Goal: Task Accomplishment & Management: Complete application form

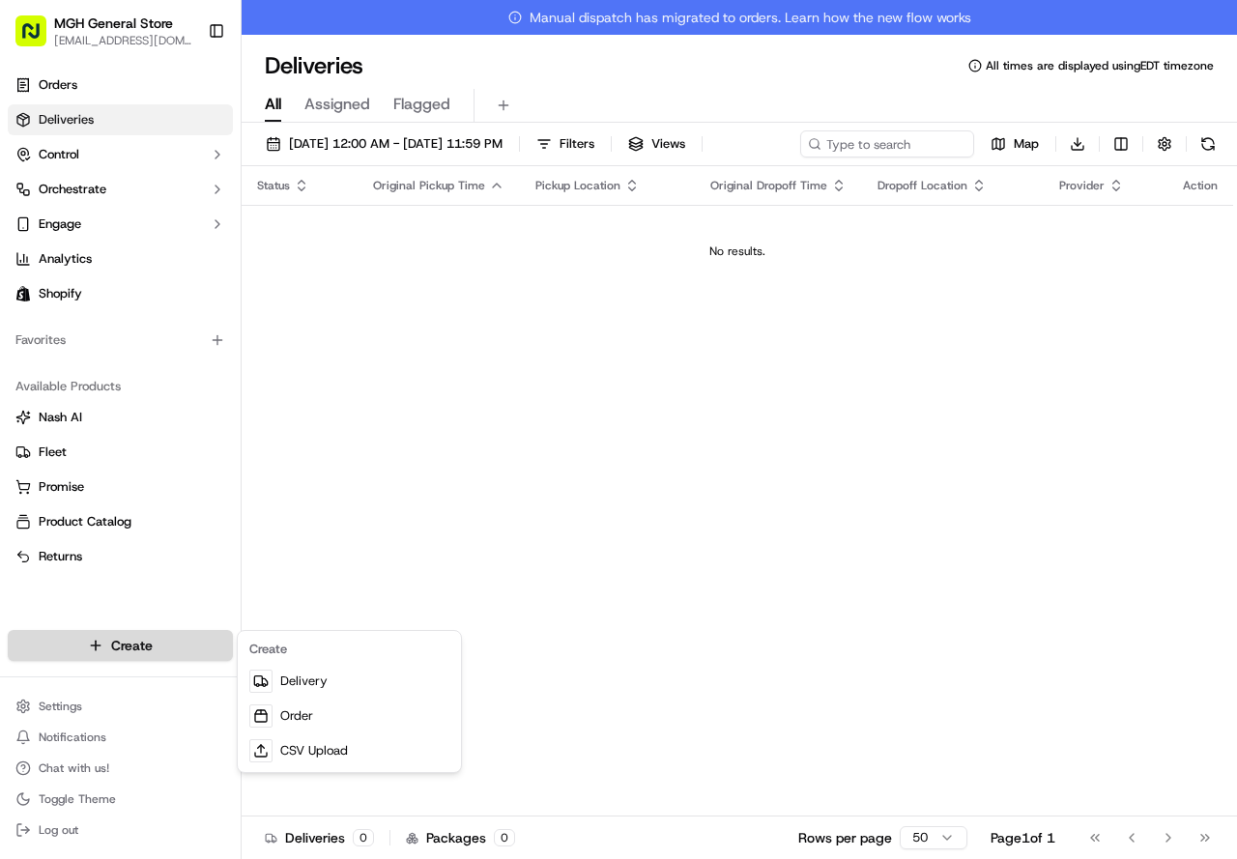
click at [126, 635] on html "MGH General Store [EMAIL_ADDRESS][DOMAIN_NAME] Toggle Sidebar Orders Deliveries…" at bounding box center [618, 429] width 1237 height 859
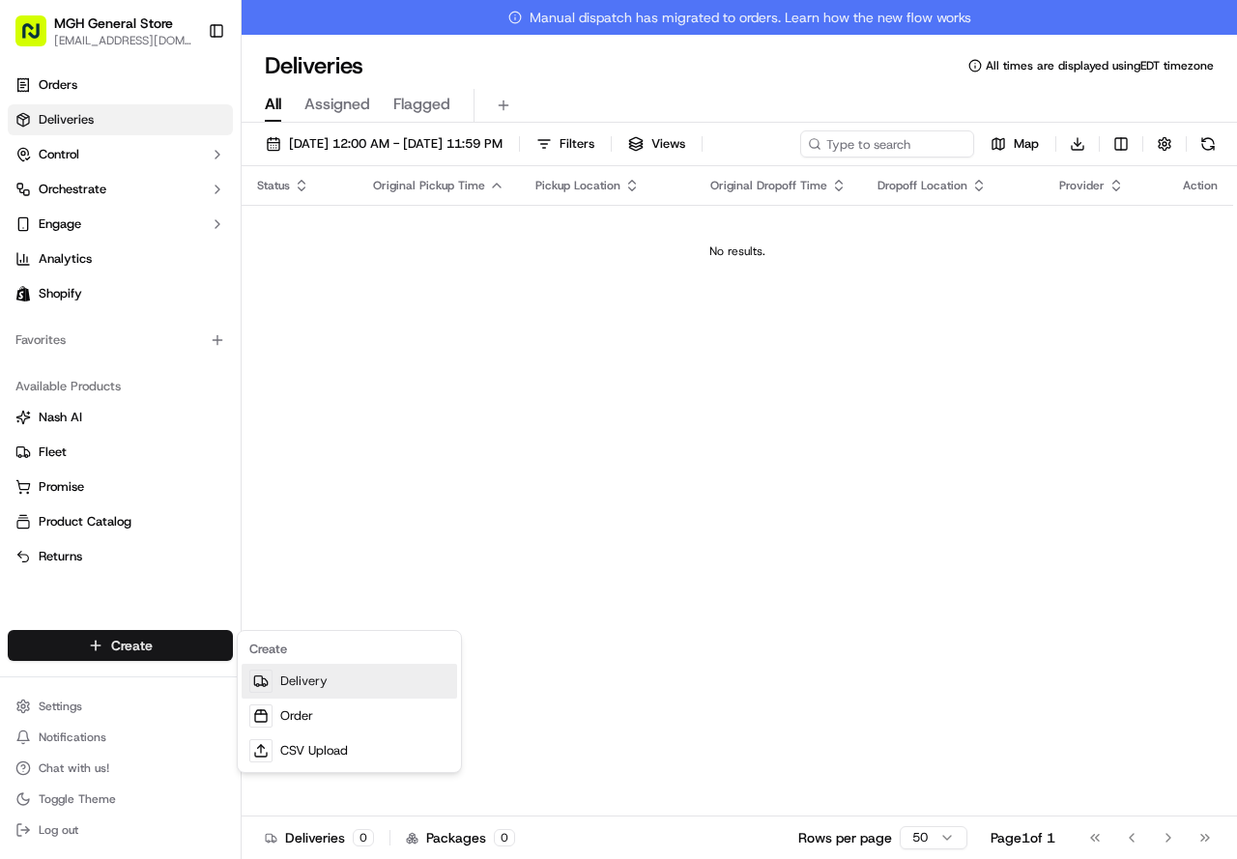
click at [314, 676] on link "Delivery" at bounding box center [350, 681] width 216 height 35
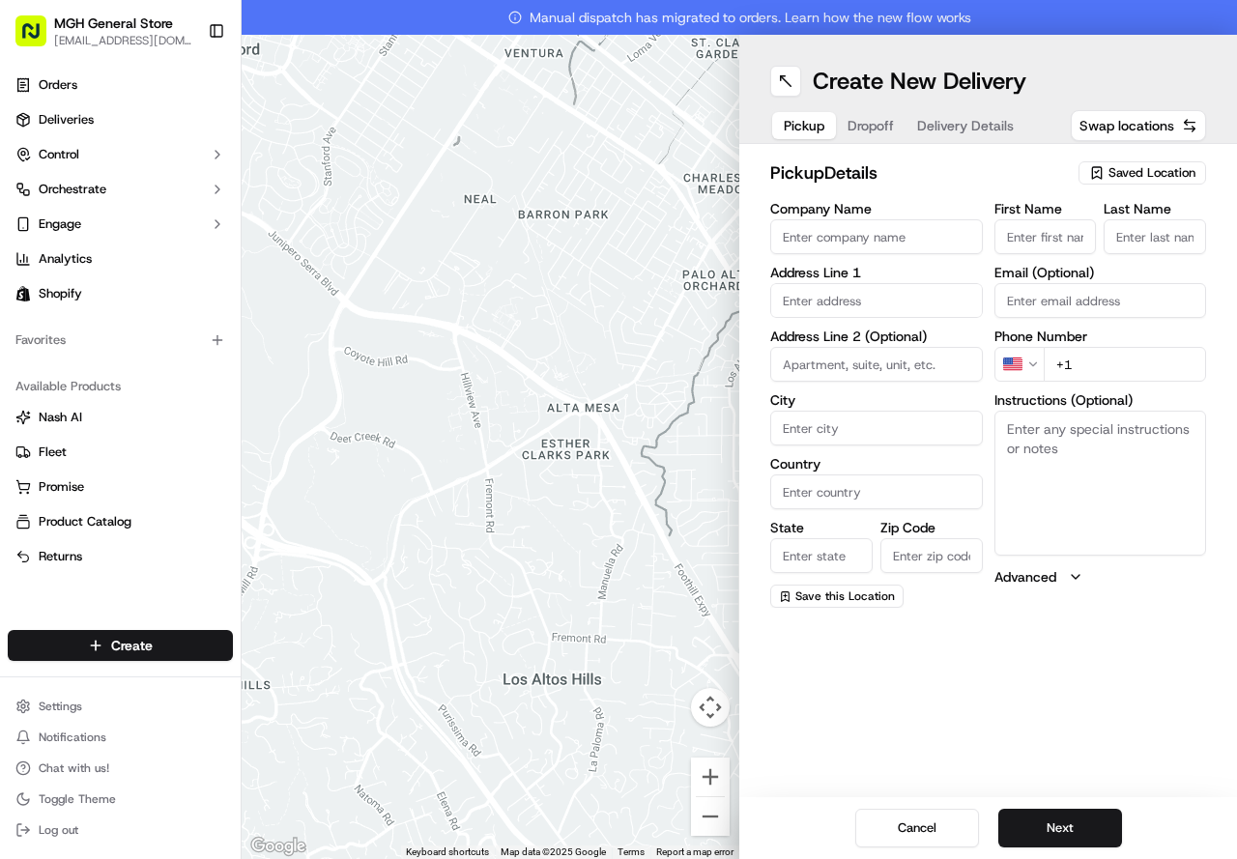
click at [1137, 174] on span "Saved Location" at bounding box center [1152, 172] width 87 height 17
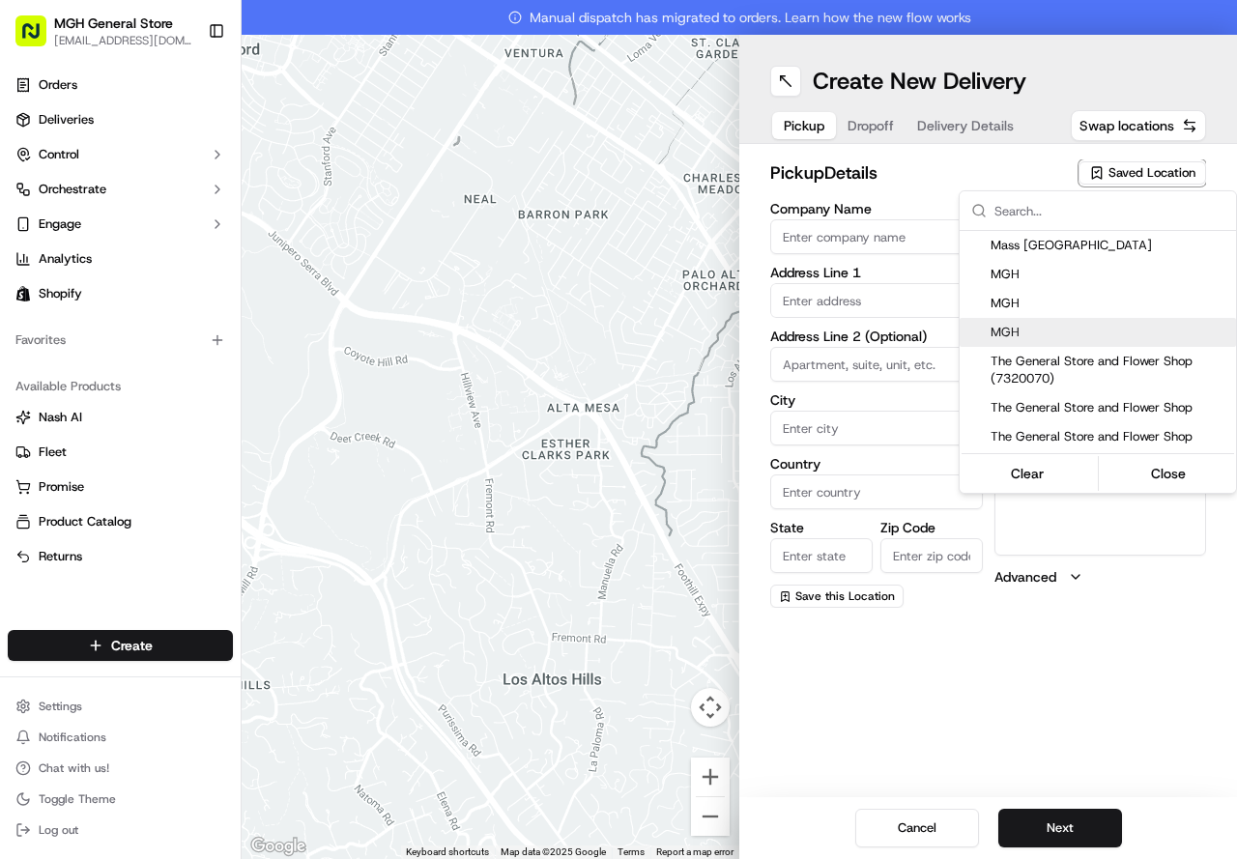
click at [1047, 330] on span "MGH" at bounding box center [1110, 332] width 238 height 17
type input "MGH"
type input "[STREET_ADDRESS]"
type input "[GEOGRAPHIC_DATA]"
type input "US"
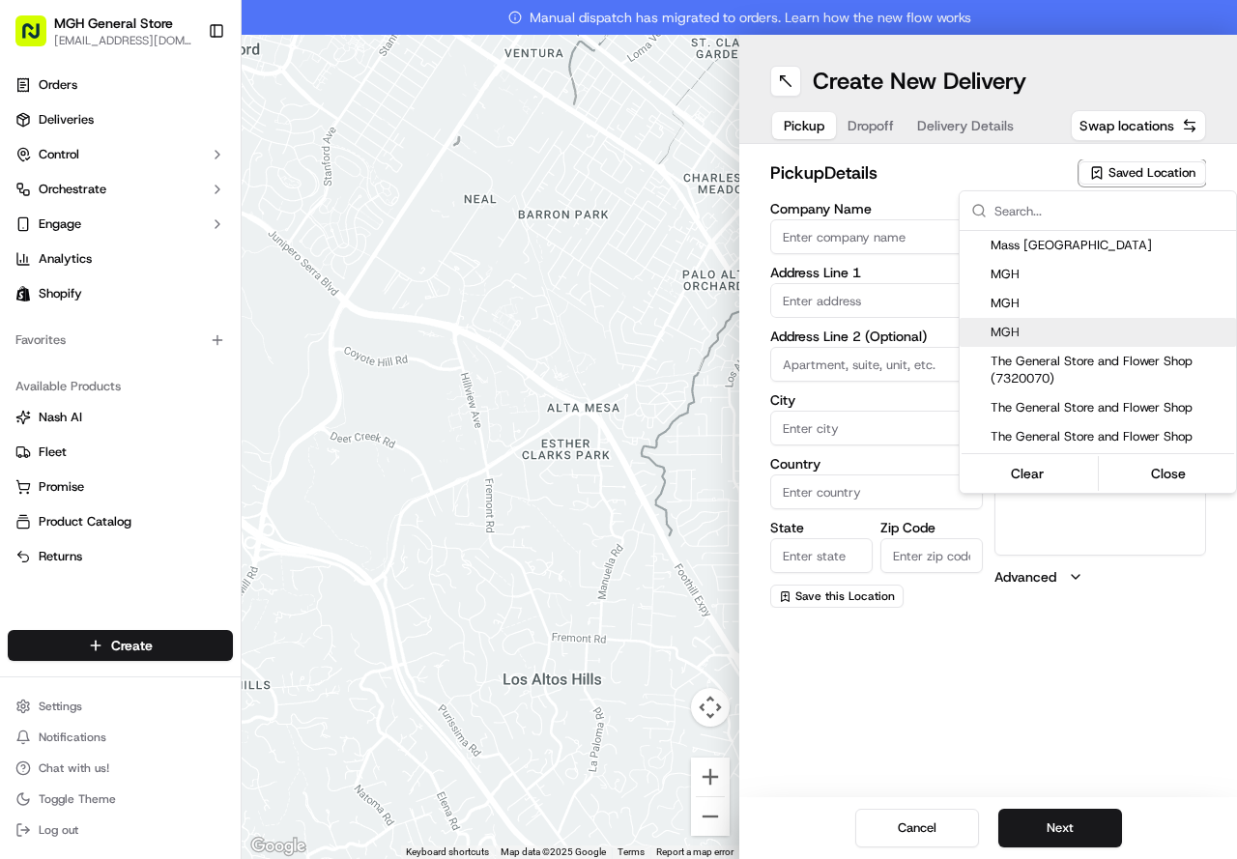
type input "MA"
type input "02114"
type input "[PERSON_NAME]"
type input "[PHONE_NUMBER]"
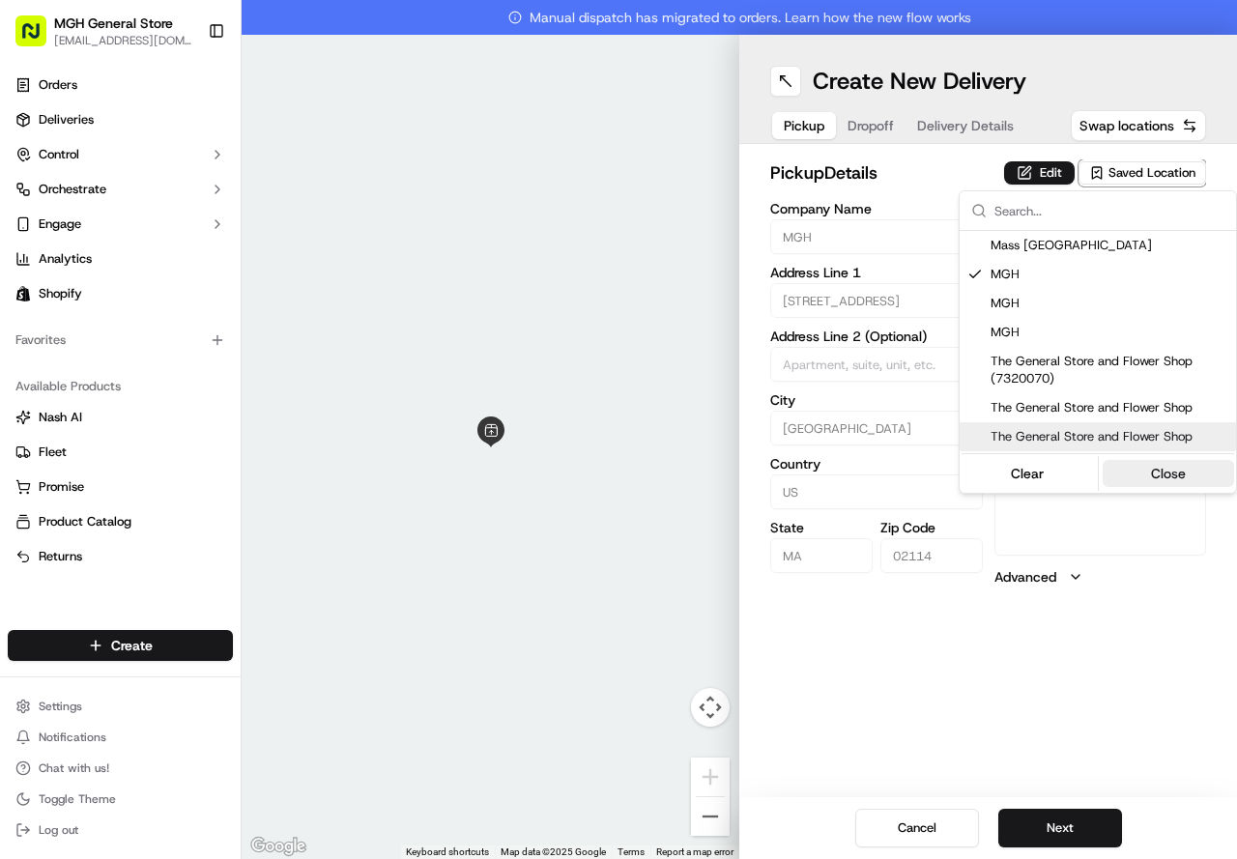
click at [1150, 460] on button "Close" at bounding box center [1169, 473] width 132 height 27
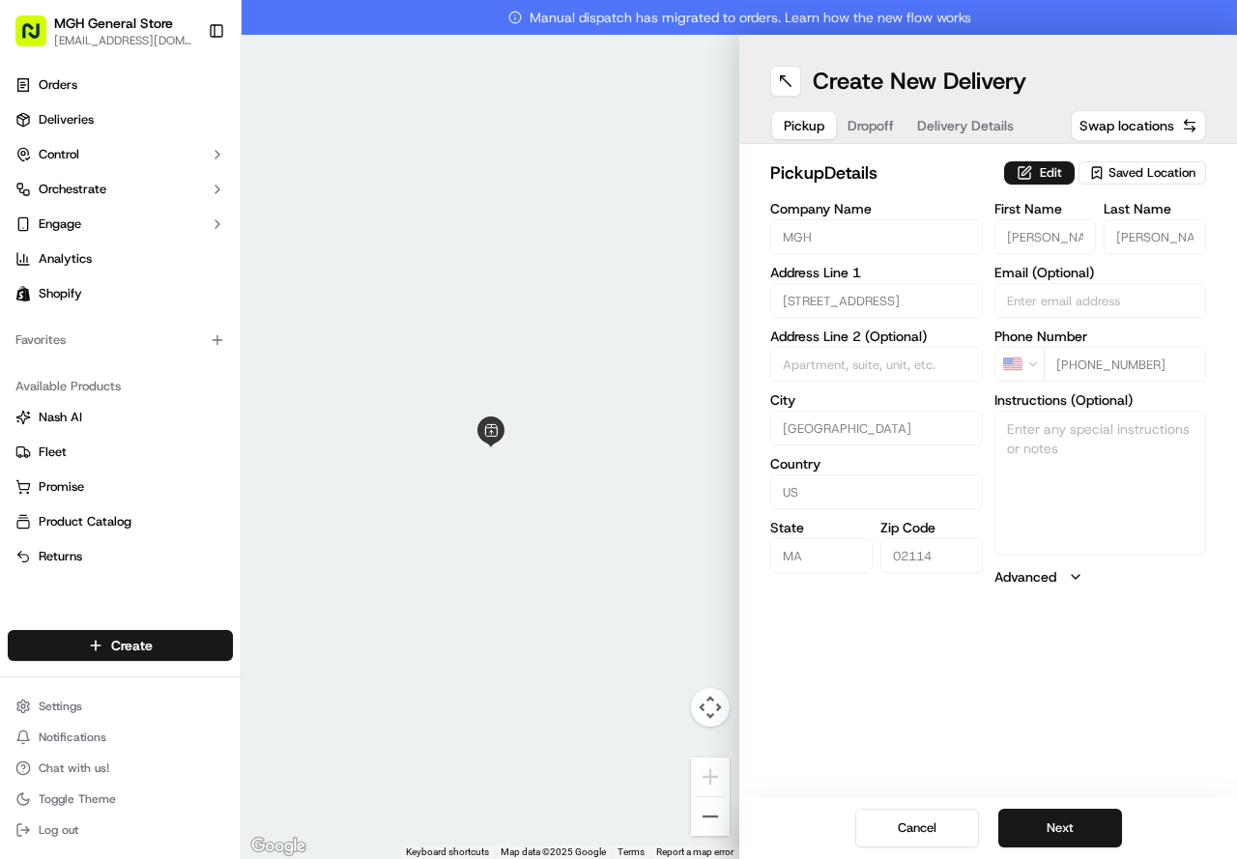
click at [1027, 160] on div "Edit Saved Location" at bounding box center [1105, 173] width 202 height 27
click at [1028, 179] on button "Edit" at bounding box center [1039, 172] width 71 height 23
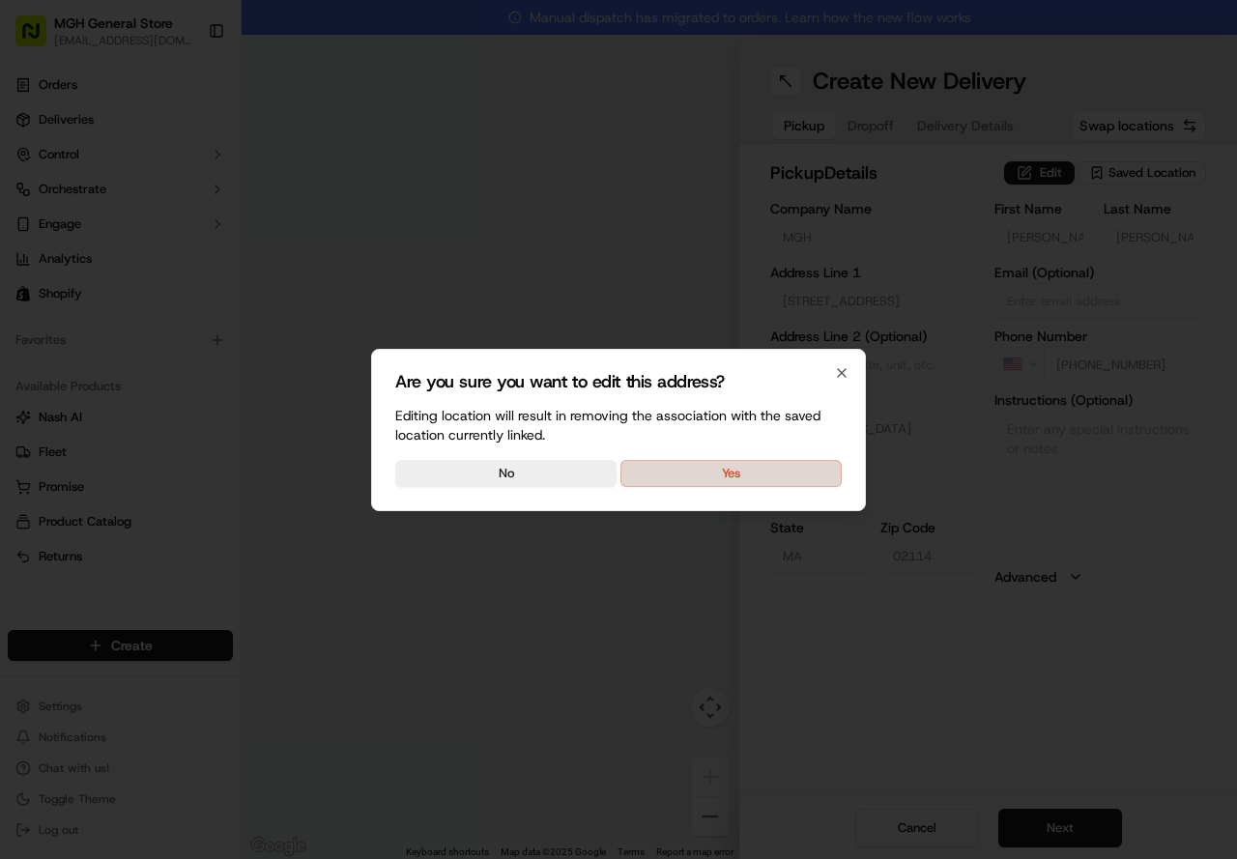
click at [806, 473] on button "Yes" at bounding box center [731, 473] width 221 height 27
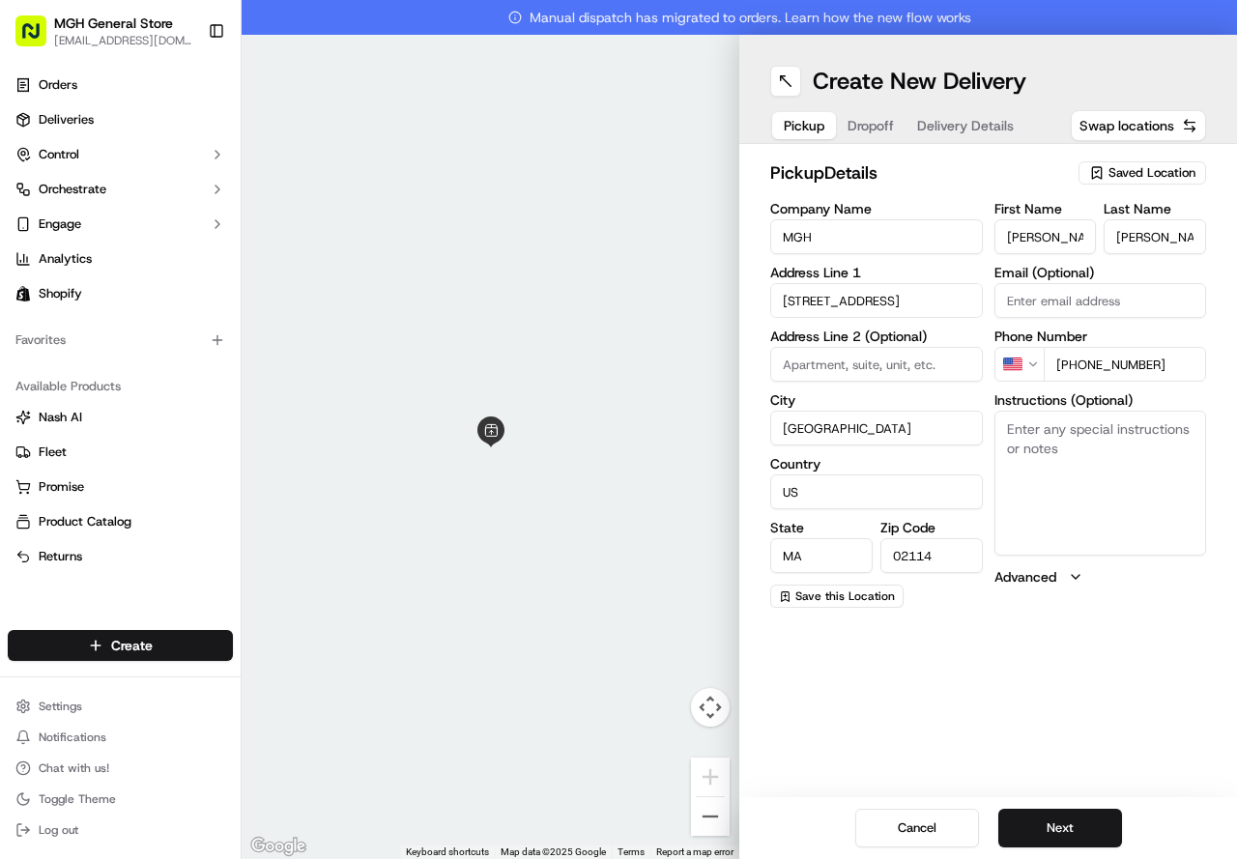
click at [1103, 479] on textarea "Instructions (Optional)" at bounding box center [1101, 483] width 213 height 145
type textarea "Please pick up flowers at the main entrance of the hospital on the information …"
click at [1085, 830] on button "Next" at bounding box center [1061, 828] width 124 height 39
click at [1041, 243] on input "First Name" at bounding box center [1046, 236] width 102 height 35
type input "[PERSON_NAME]"
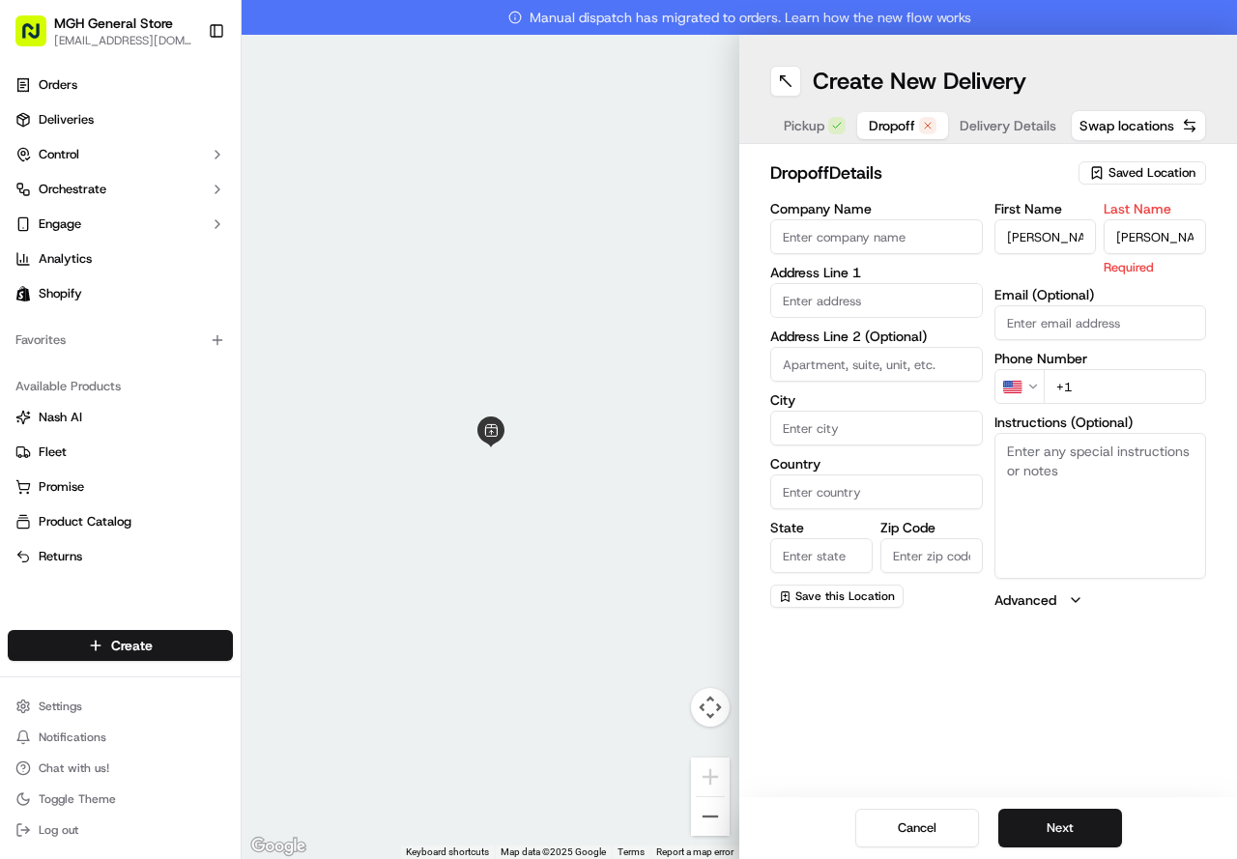
type input "[PERSON_NAME]"
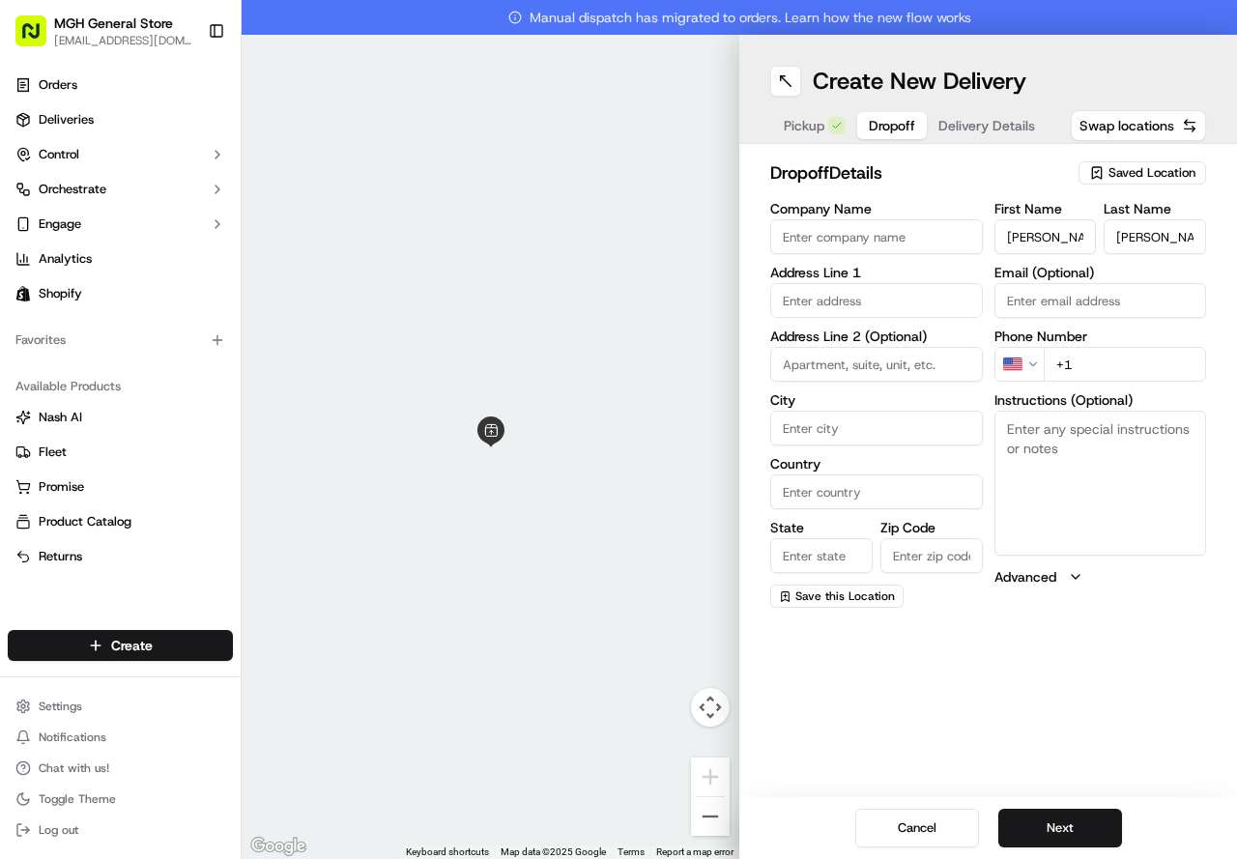
click at [931, 322] on div "Company Name Address Line 1 Address Line 2 (Optional) City Country State Zip Co…" at bounding box center [876, 405] width 213 height 406
click at [935, 303] on input "text" at bounding box center [876, 300] width 213 height 35
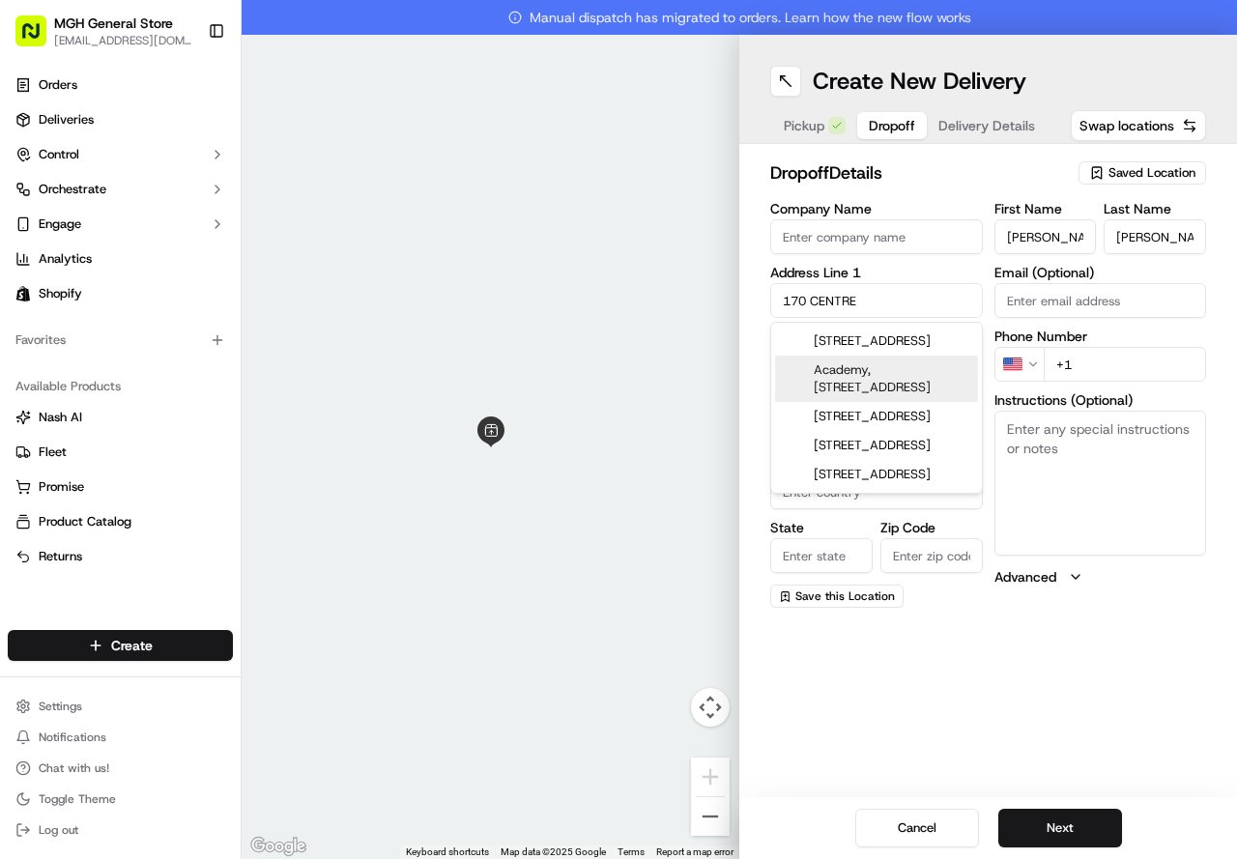
click at [876, 402] on div "Academy, [STREET_ADDRESS]" at bounding box center [876, 379] width 203 height 46
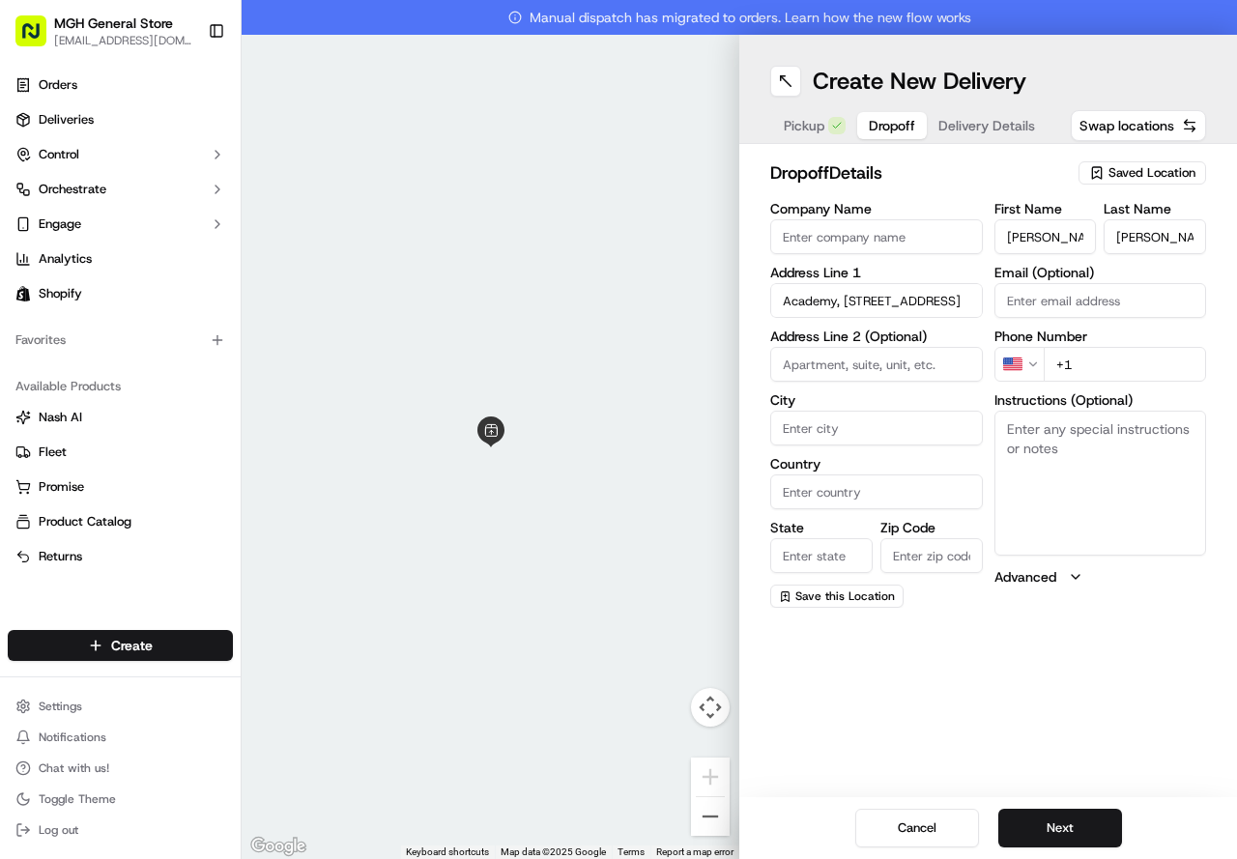
type input "[STREET_ADDRESS]"
type input "[PERSON_NAME]"
type input "[GEOGRAPHIC_DATA]"
type input "MA"
type input "02186"
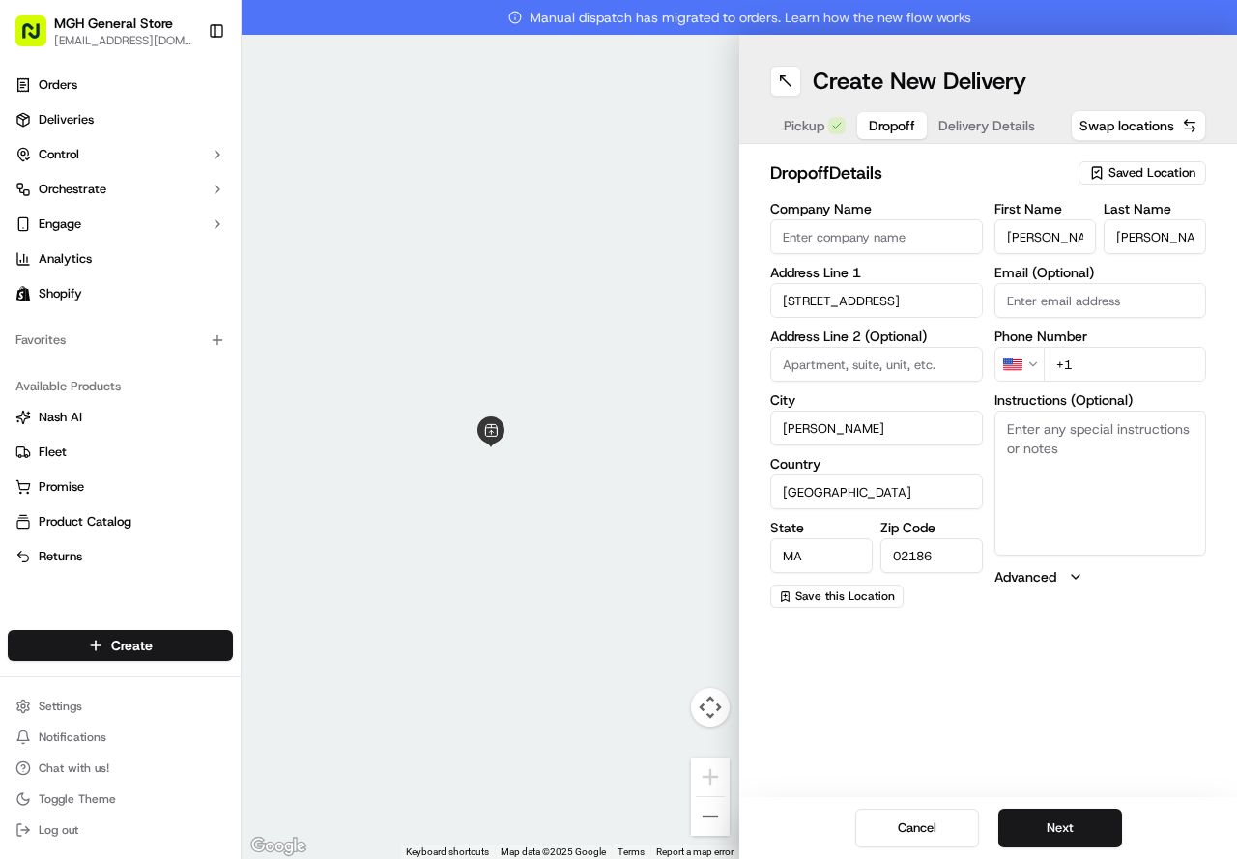
type input "[STREET_ADDRESS]"
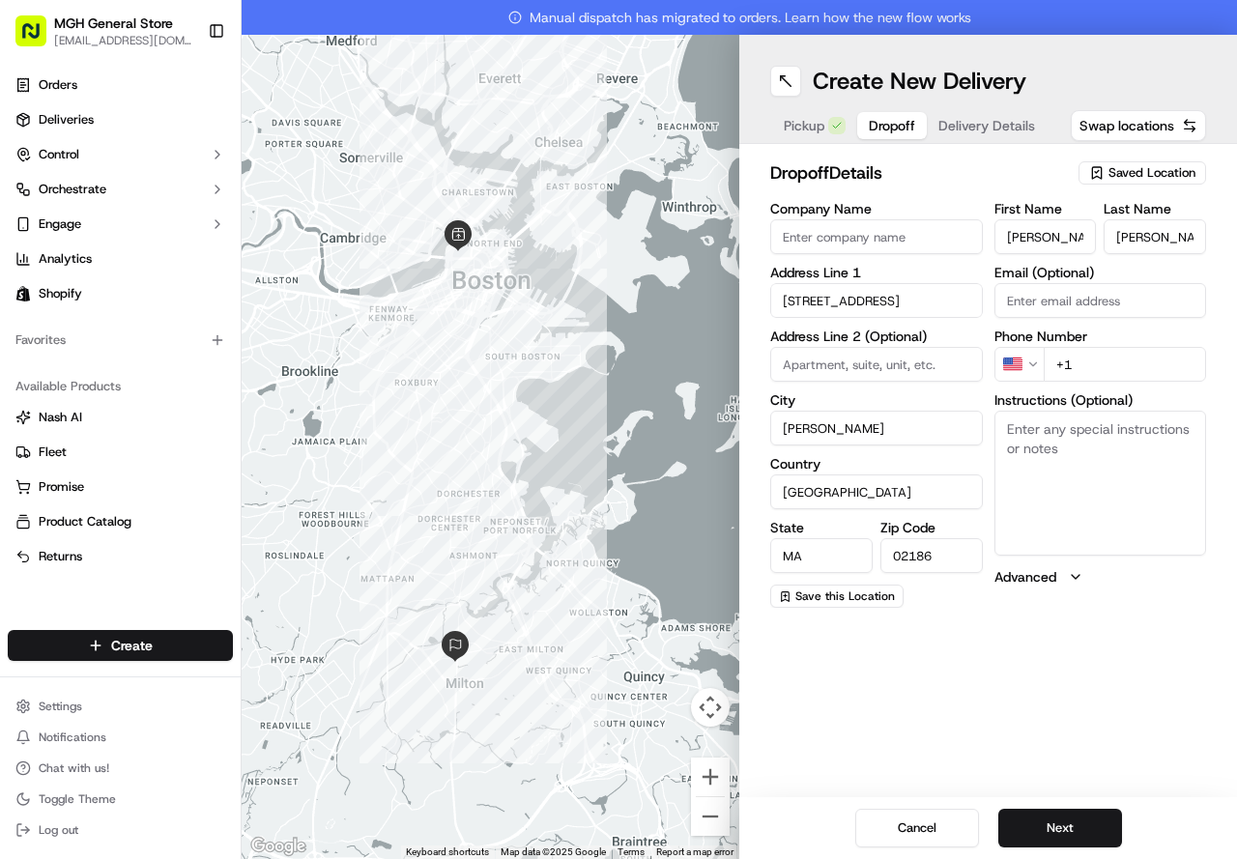
click at [1100, 363] on input "+1" at bounding box center [1125, 364] width 163 height 35
type input "[PHONE_NUMBER]"
click at [1073, 833] on button "Next" at bounding box center [1061, 828] width 124 height 39
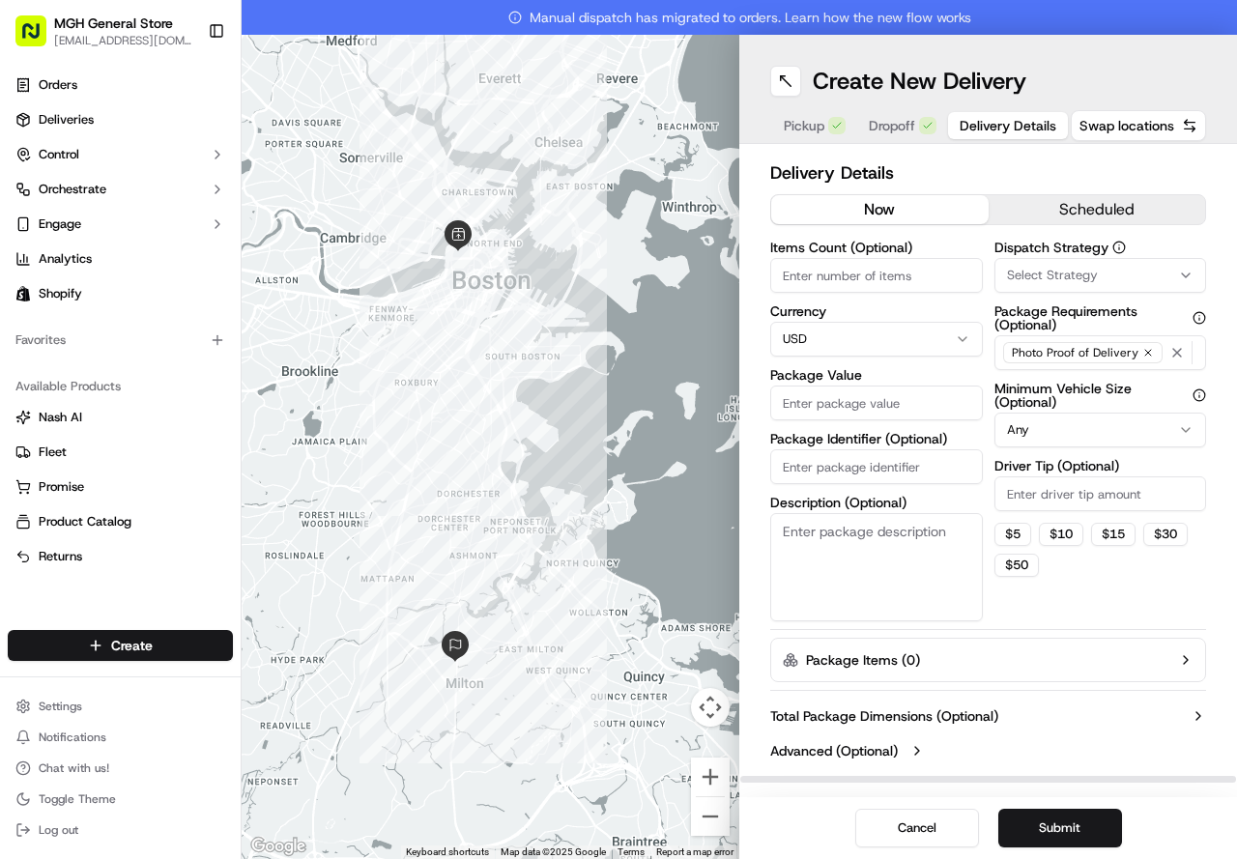
click at [865, 410] on input "Package Value" at bounding box center [876, 403] width 213 height 35
type input "85.00"
click at [1012, 537] on button "$ 5" at bounding box center [1013, 534] width 37 height 23
click at [1075, 533] on button "$ 10" at bounding box center [1061, 534] width 44 height 23
type input "10"
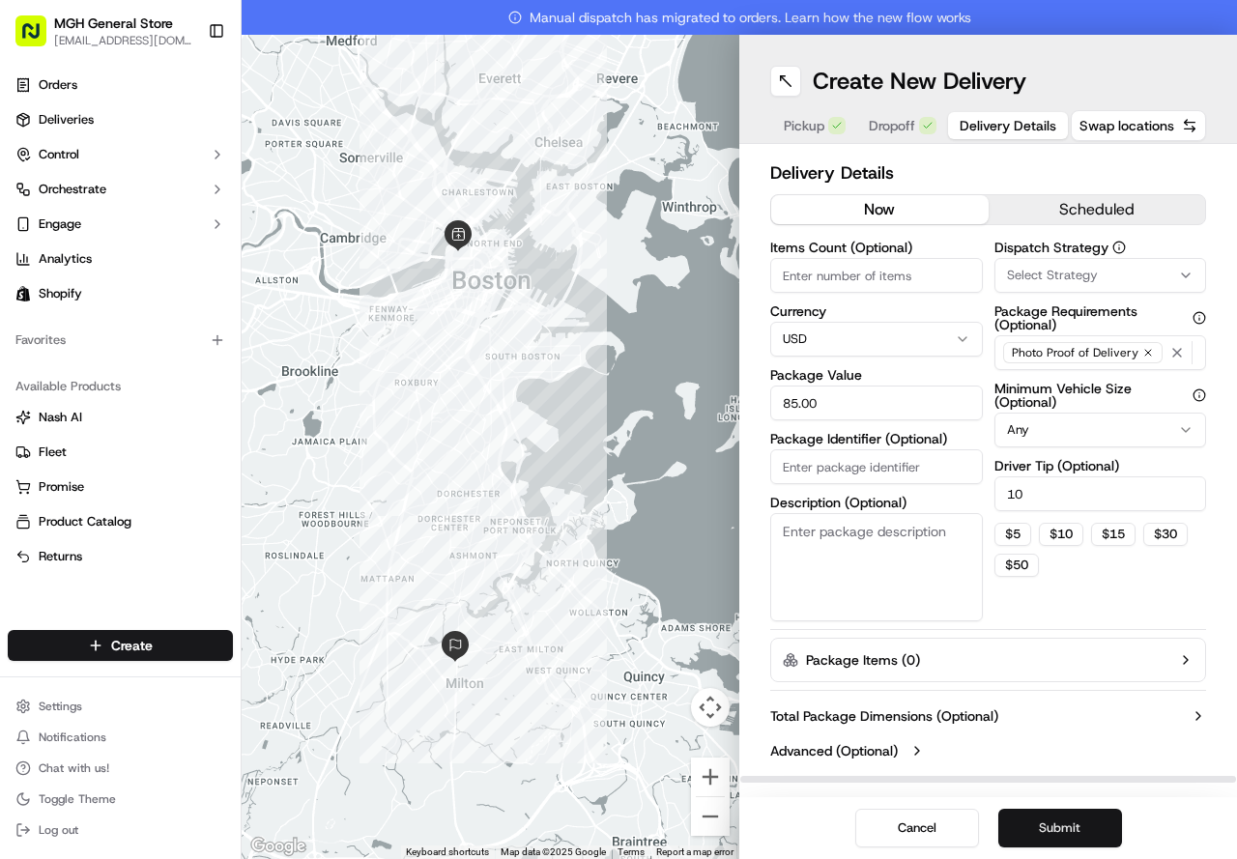
click at [1062, 814] on button "Submit" at bounding box center [1061, 828] width 124 height 39
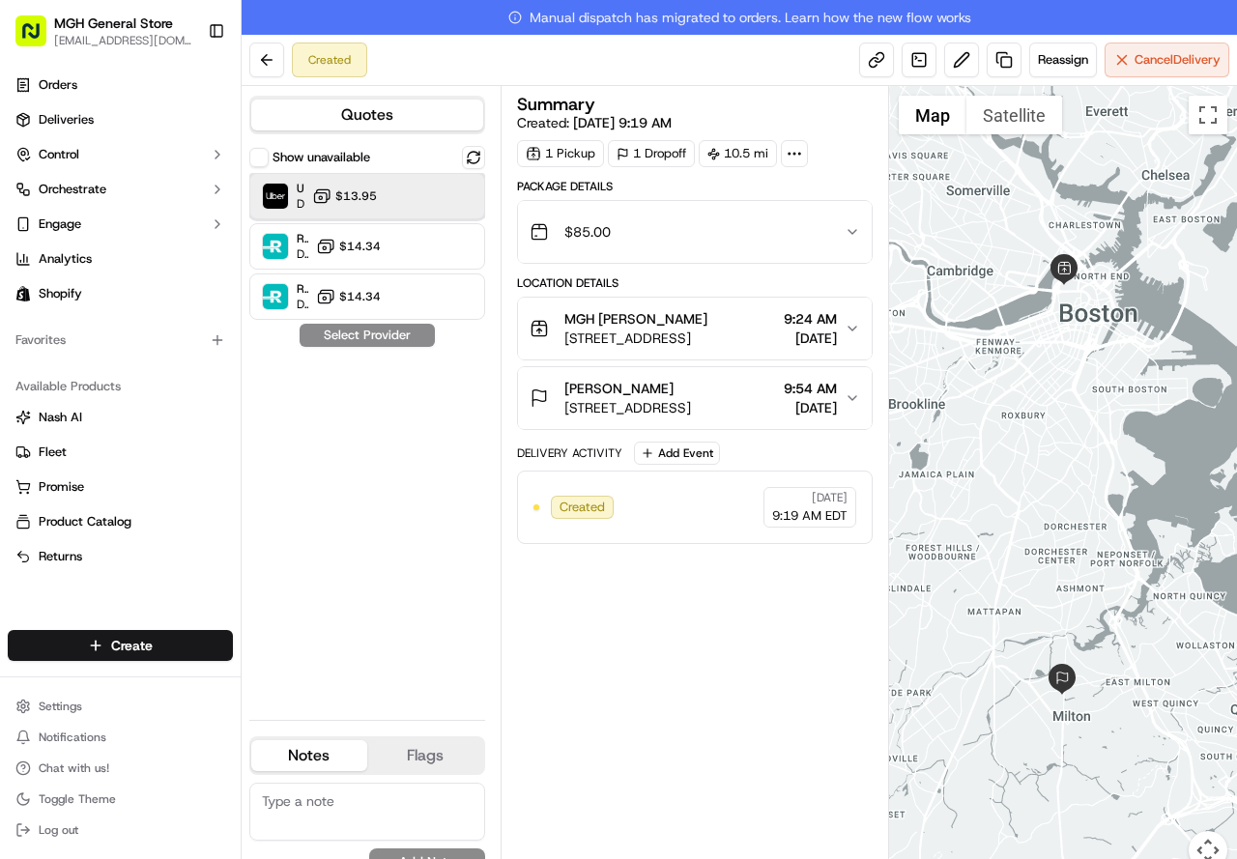
click at [436, 198] on div at bounding box center [431, 196] width 23 height 23
click at [402, 330] on button "Assign Provider" at bounding box center [367, 335] width 137 height 23
